Goal: Find contact information: Find contact information

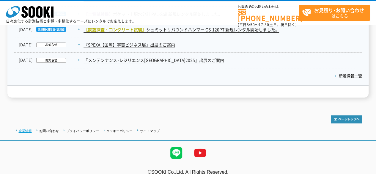
click at [27, 129] on link "企業情報" at bounding box center [25, 131] width 13 height 4
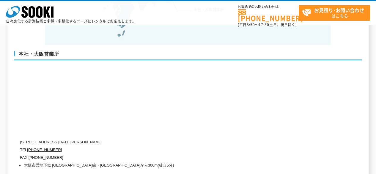
scroll to position [1426, 0]
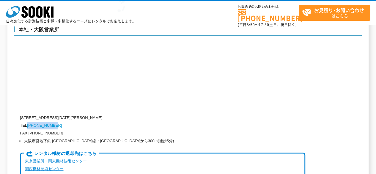
drag, startPoint x: 27, startPoint y: 111, endPoint x: 55, endPoint y: 113, distance: 28.0
click at [55, 122] on p "TEL [PHONE_NUMBER]" at bounding box center [162, 126] width 285 height 8
copy p "[PHONE_NUMBER]"
drag, startPoint x: 57, startPoint y: 121, endPoint x: 31, endPoint y: 121, distance: 26.1
click at [31, 129] on p "FAX [PHONE_NUMBER]" at bounding box center [162, 133] width 285 height 8
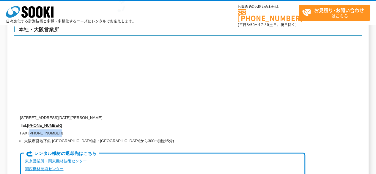
copy p "06)6538-3660"
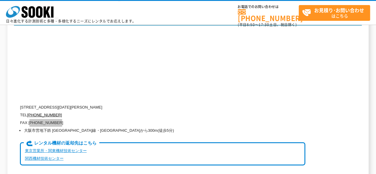
scroll to position [1437, 0]
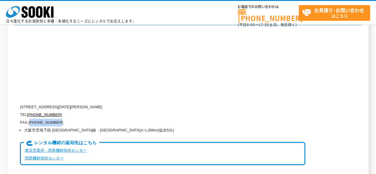
drag, startPoint x: 45, startPoint y: 94, endPoint x: 154, endPoint y: 94, distance: 108.7
click at [154, 103] on p "[STREET_ADDRESS][DATE][PERSON_NAME]" at bounding box center [162, 107] width 285 height 8
copy p "[STREET_ADDRESS][DATE][PERSON_NAME]"
drag, startPoint x: 43, startPoint y: 95, endPoint x: 23, endPoint y: 96, distance: 19.6
click at [23, 103] on p "[STREET_ADDRESS][DATE][PERSON_NAME]" at bounding box center [162, 107] width 285 height 8
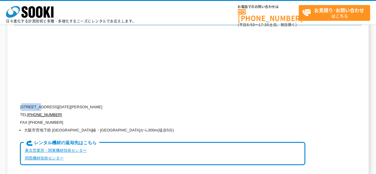
copy p "550-0005"
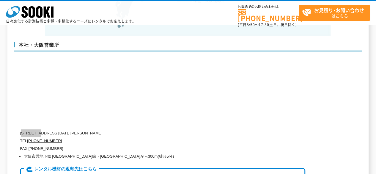
scroll to position [1410, 0]
